Goal: Information Seeking & Learning: Learn about a topic

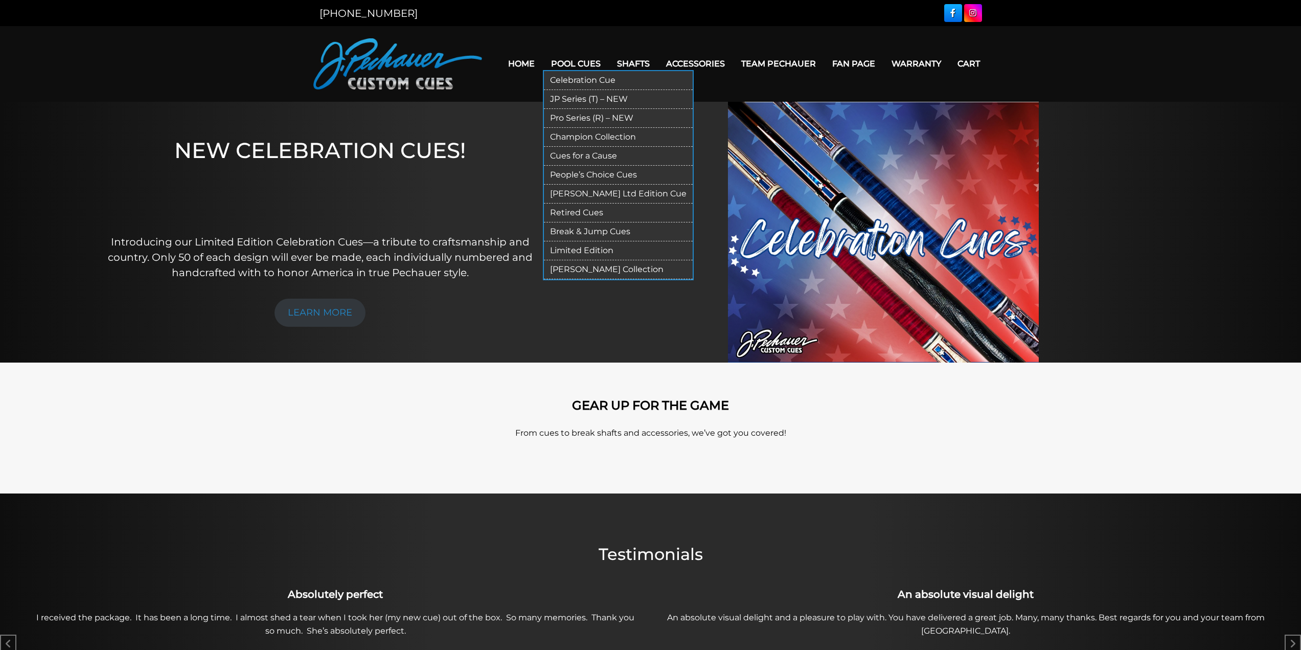
click at [603, 82] on link "Celebration Cue" at bounding box center [618, 80] width 149 height 19
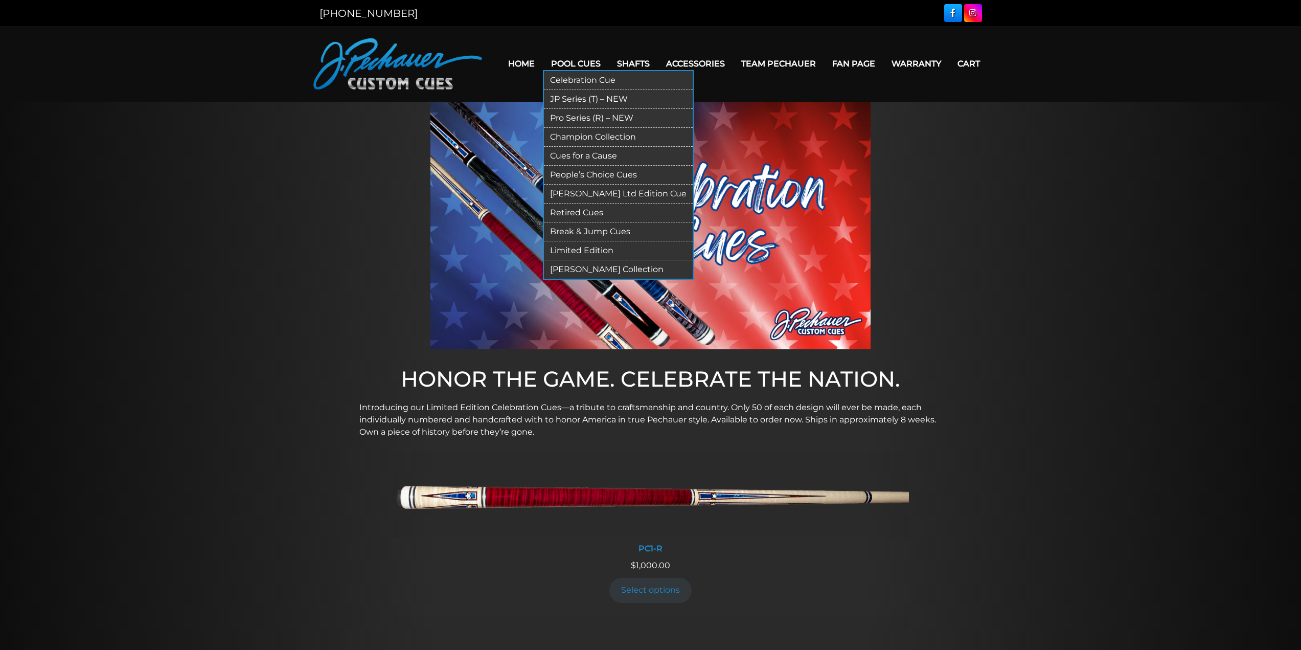
click at [582, 99] on link "JP Series (T) – NEW" at bounding box center [618, 99] width 149 height 19
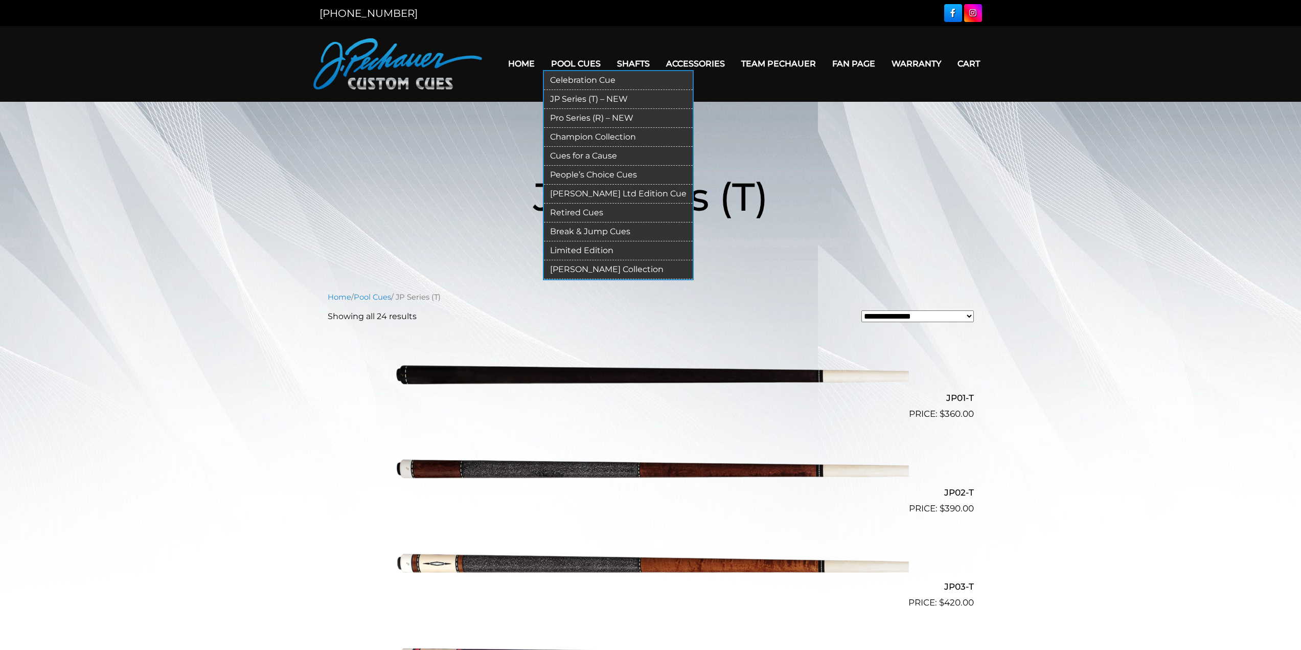
click at [596, 117] on link "Pro Series (R) – NEW" at bounding box center [618, 118] width 149 height 19
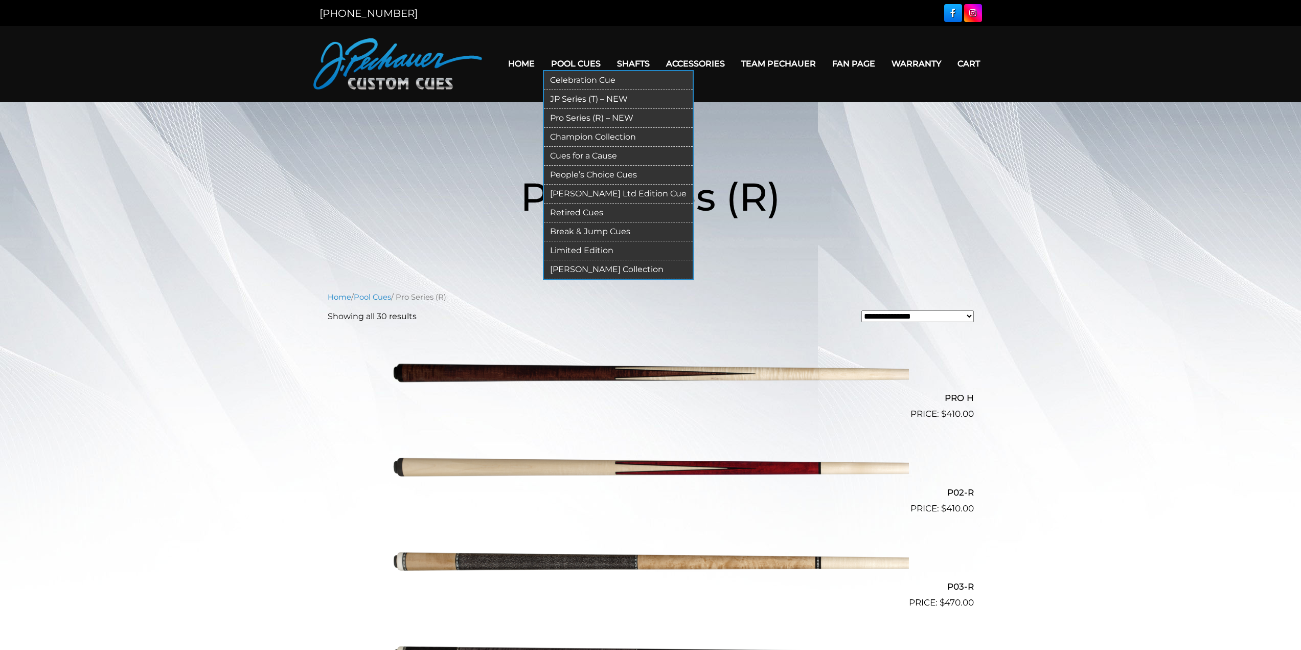
click at [587, 137] on link "Champion Collection" at bounding box center [618, 137] width 149 height 19
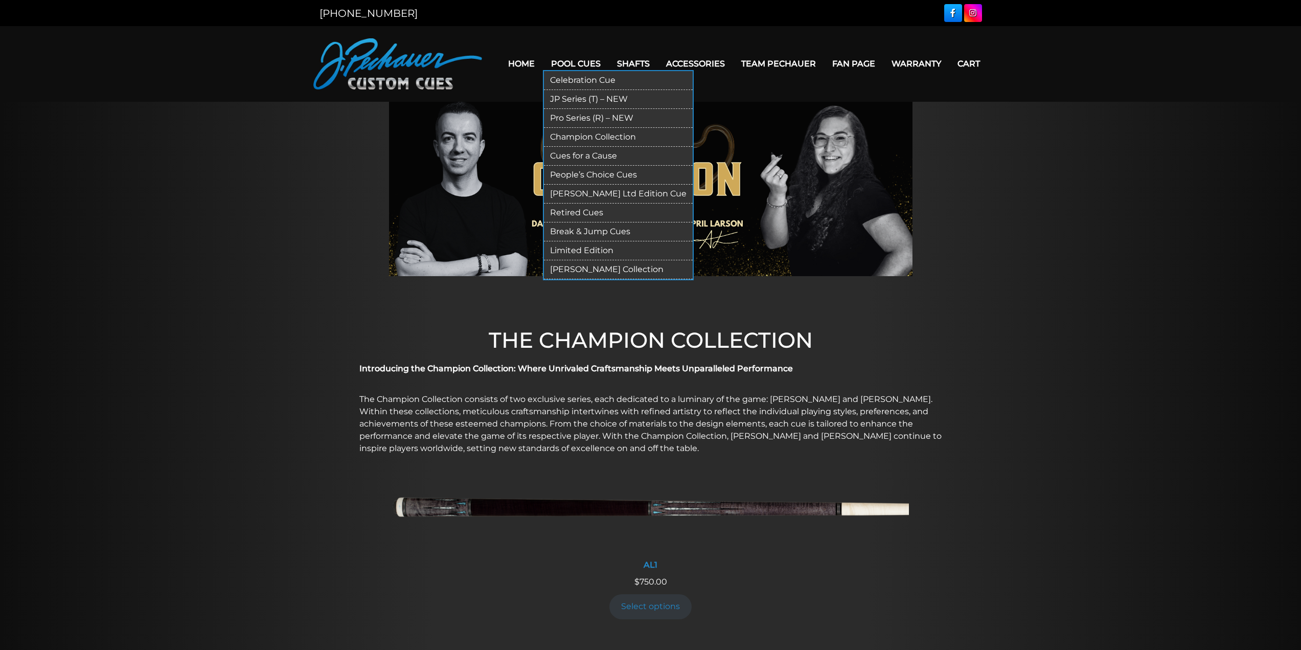
click at [593, 157] on link "Cues for a Cause" at bounding box center [618, 156] width 149 height 19
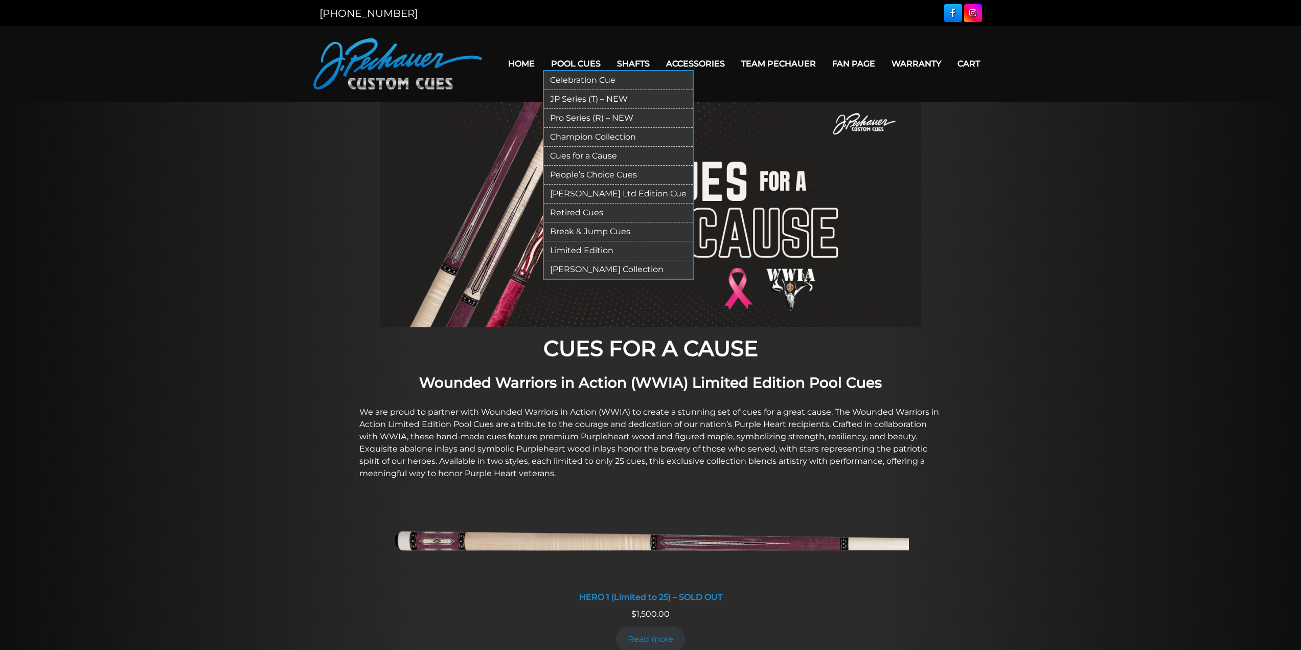
click at [602, 176] on link "People’s Choice Cues" at bounding box center [618, 175] width 149 height 19
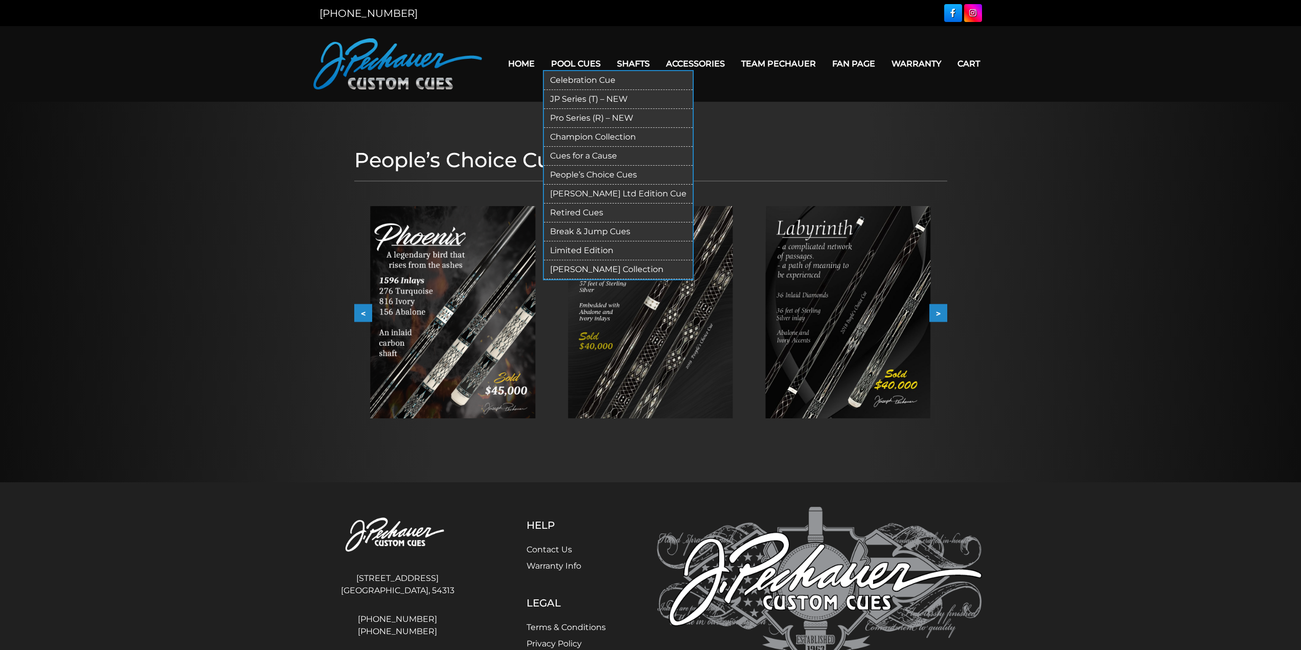
click at [594, 192] on link "[PERSON_NAME] Ltd Edition Cue" at bounding box center [618, 193] width 149 height 19
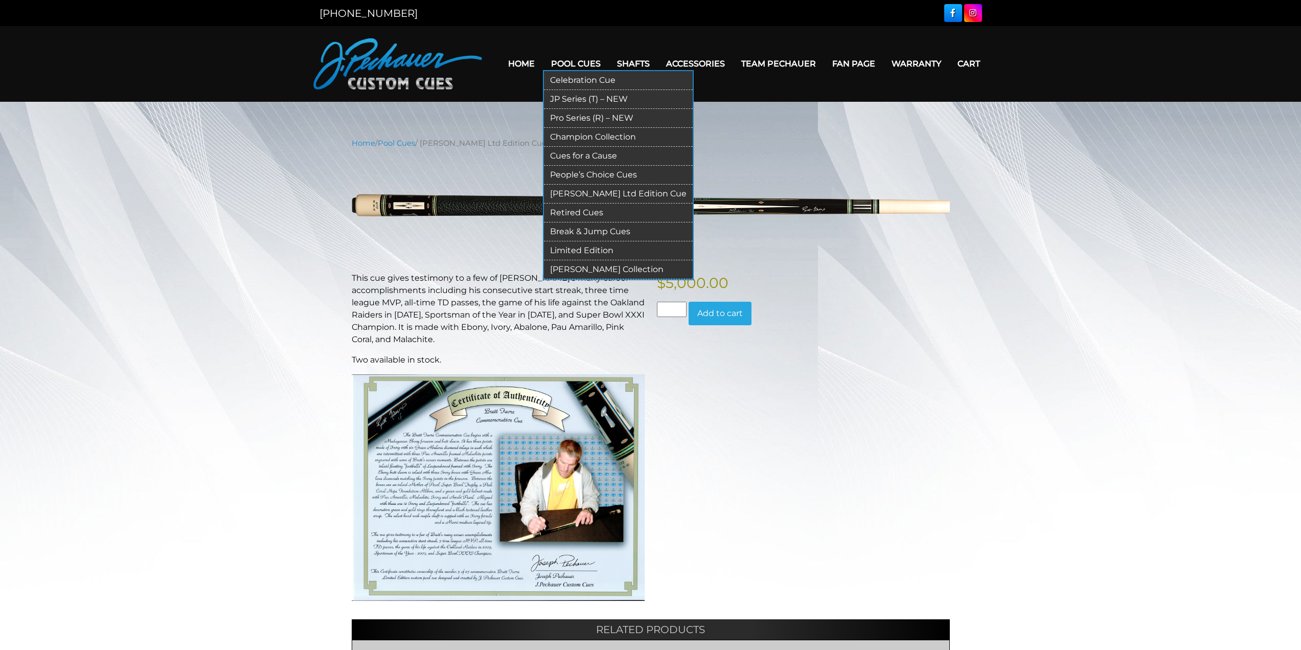
click at [590, 214] on link "Retired Cues" at bounding box center [618, 212] width 149 height 19
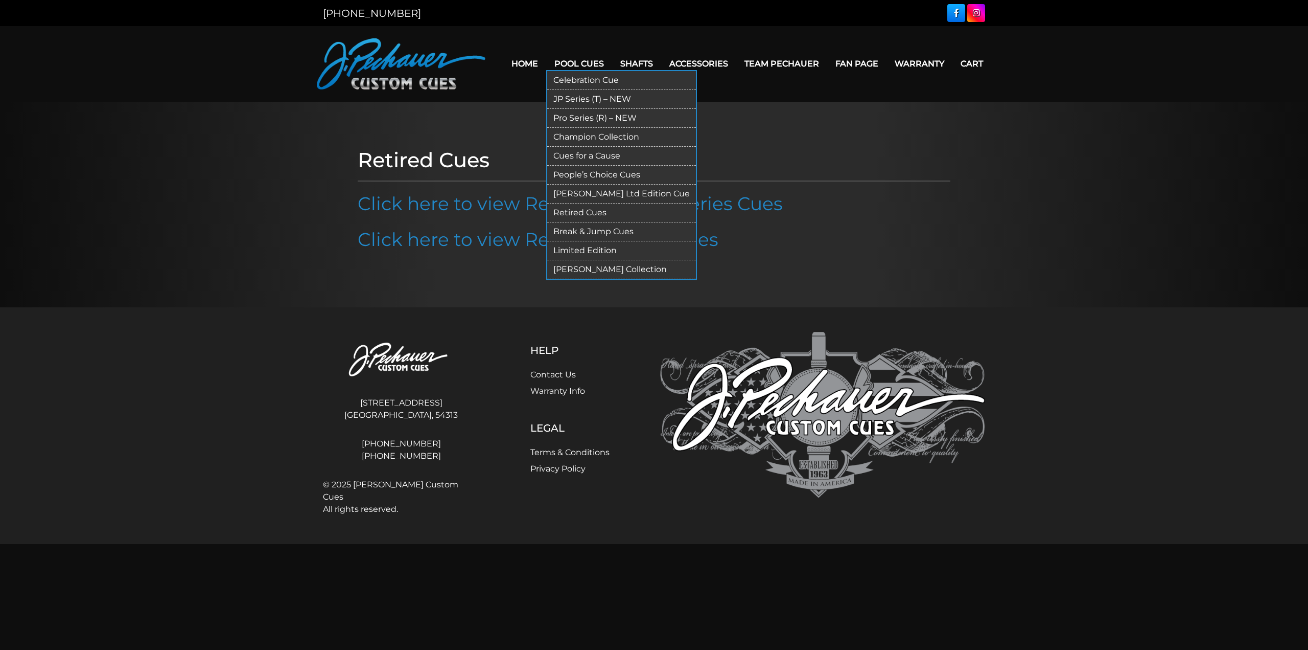
click at [599, 247] on link "Limited Edition" at bounding box center [621, 250] width 149 height 19
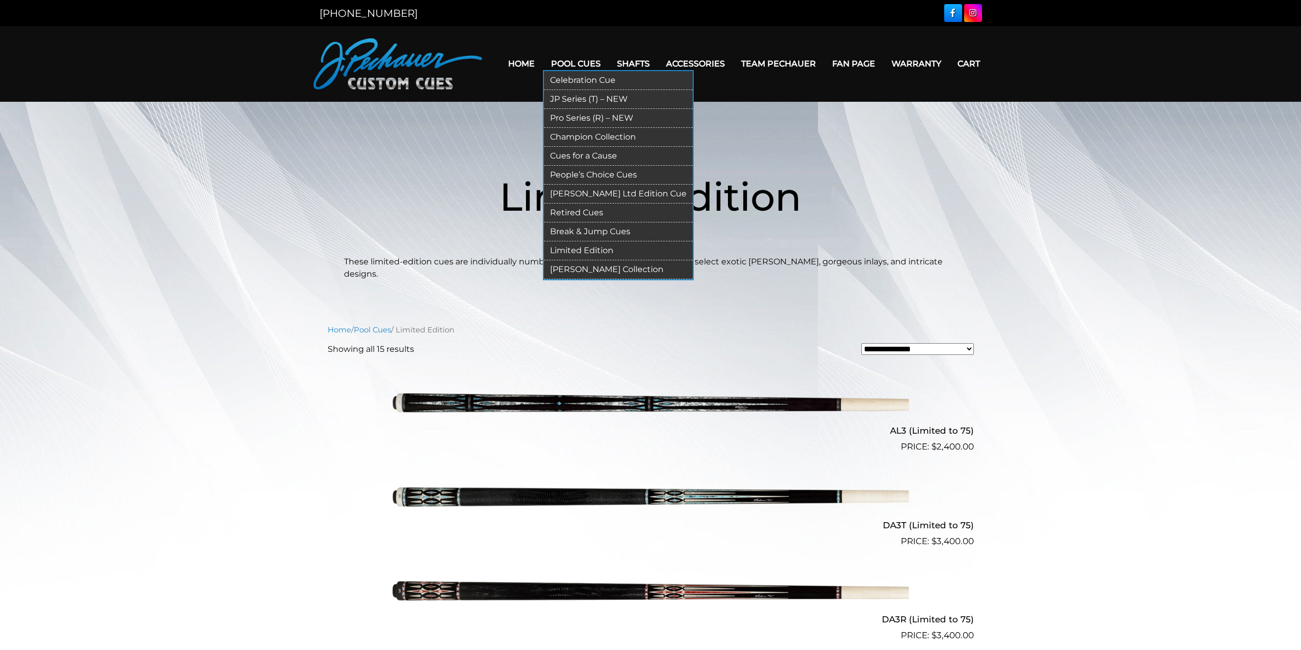
click at [589, 269] on link "[PERSON_NAME] Collection" at bounding box center [618, 269] width 149 height 19
